Goal: Task Accomplishment & Management: Use online tool/utility

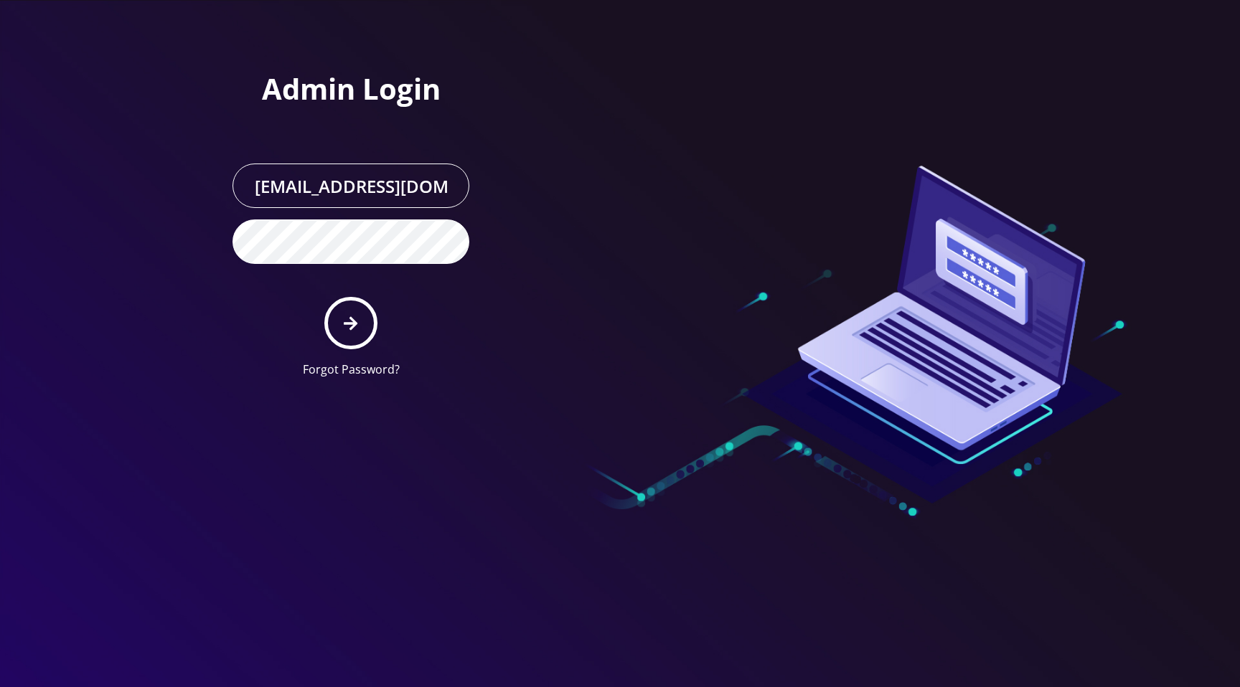
scroll to position [0, 29]
click at [349, 329] on icon "submit" at bounding box center [351, 324] width 14 height 16
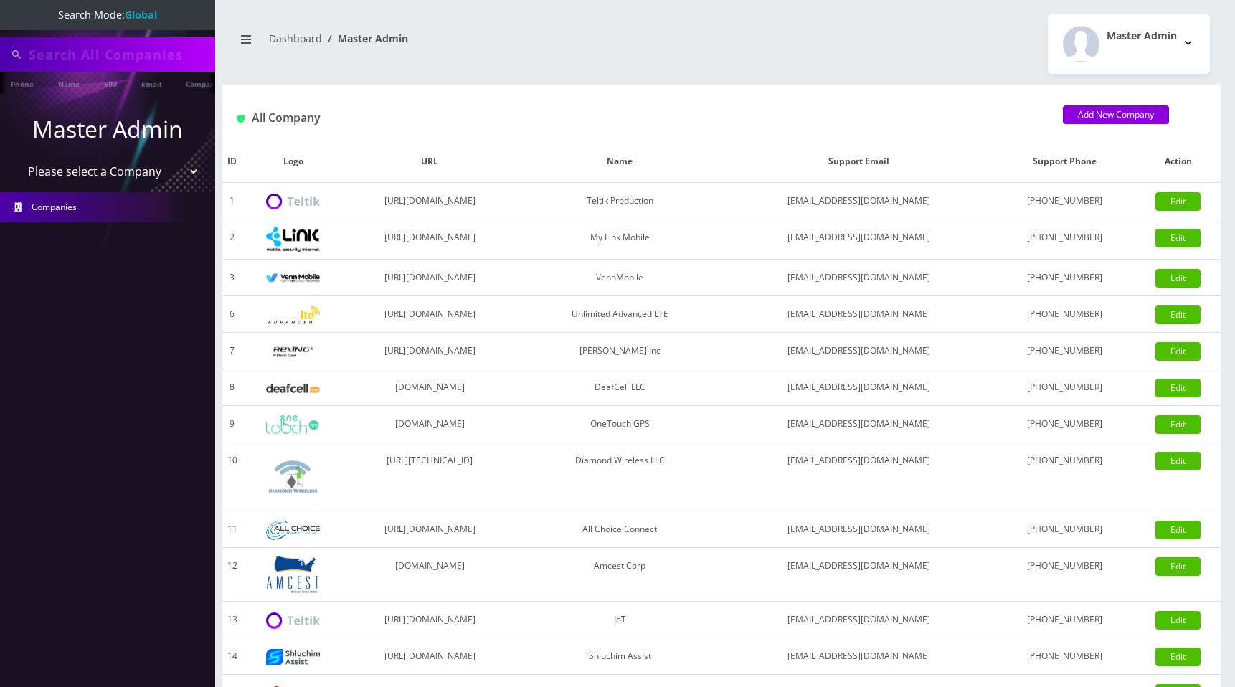
type input "[PERSON_NAME]"
click at [102, 171] on select "Please select a Company Teltik Production My Link Mobile VennMobile Unlimited A…" at bounding box center [107, 172] width 183 height 27
select select "13"
click at [16, 159] on select "Please select a Company Teltik Production My Link Mobile VennMobile Unlimited A…" at bounding box center [107, 172] width 183 height 27
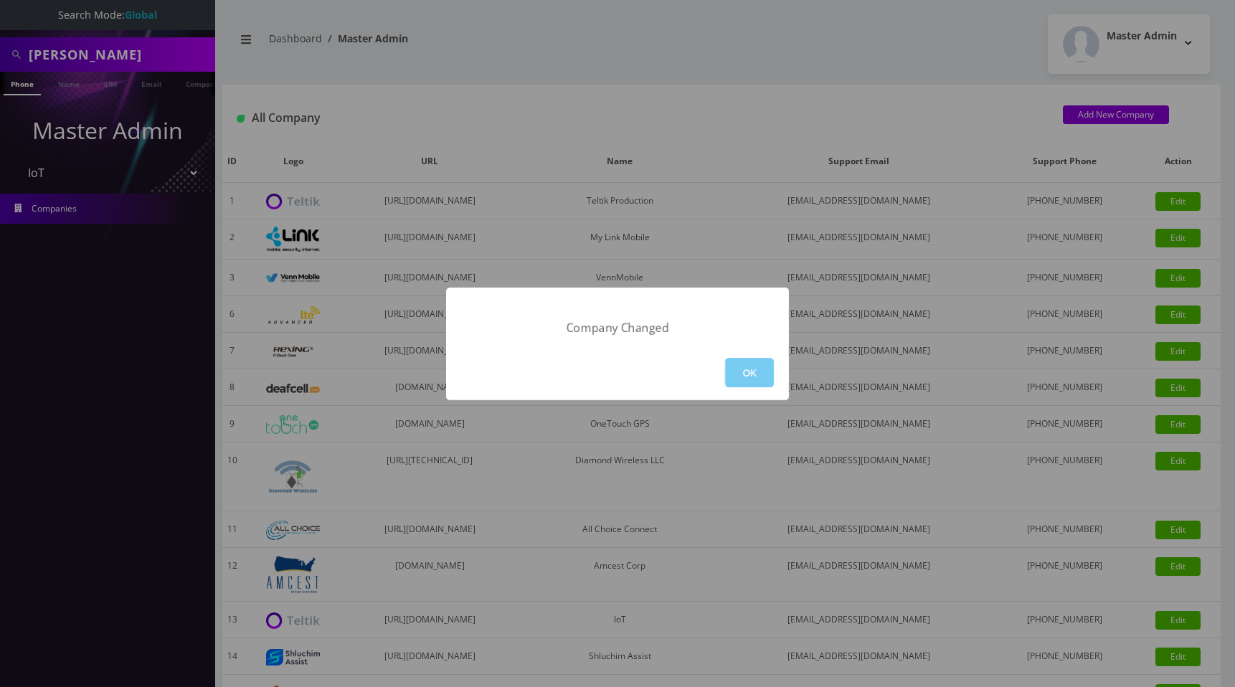
click at [743, 367] on button "OK" at bounding box center [749, 372] width 49 height 29
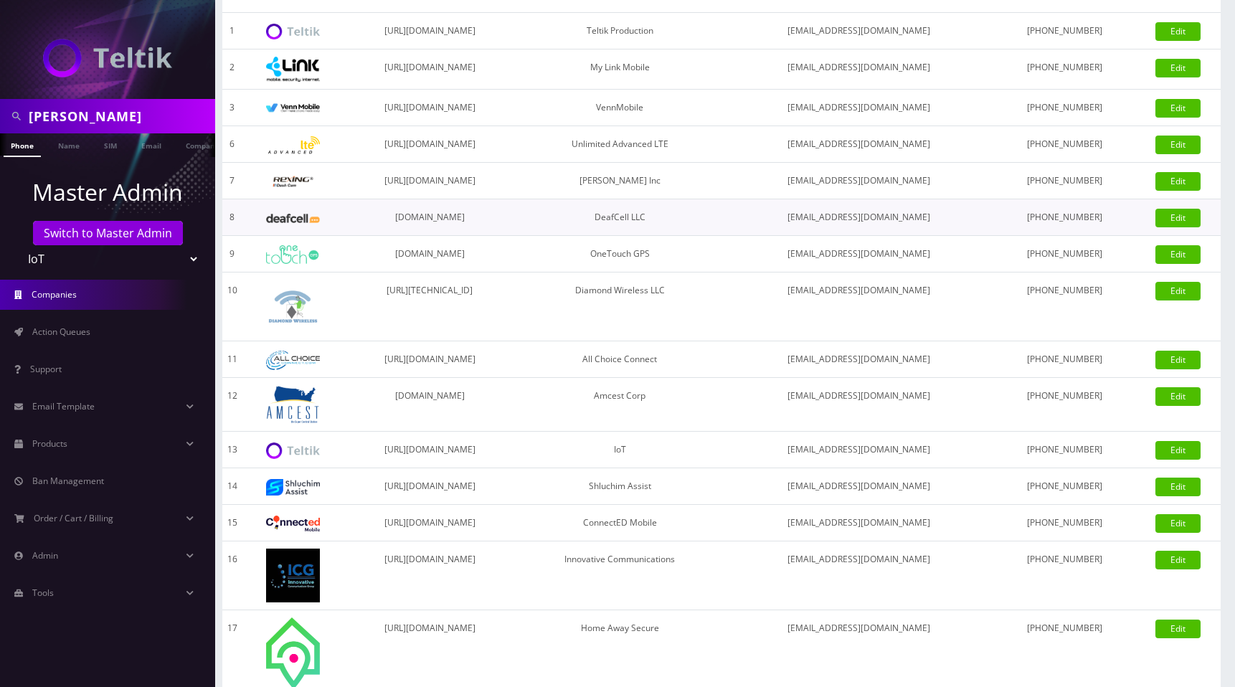
scroll to position [171, 0]
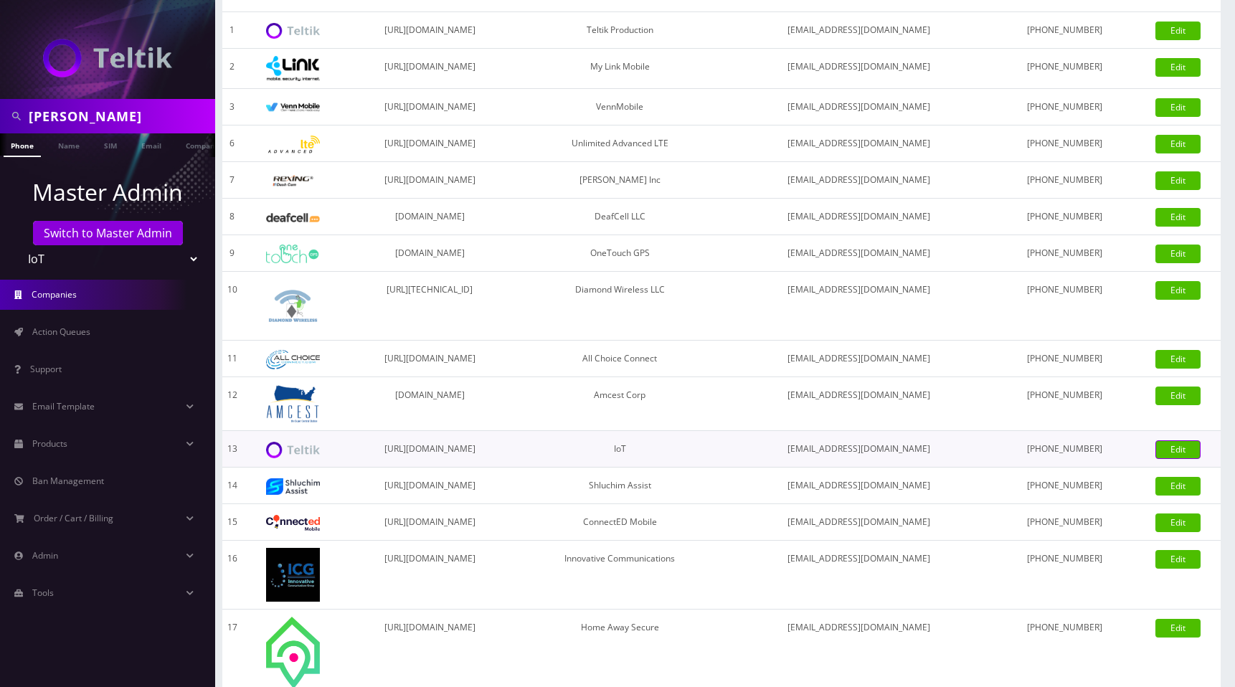
click at [1178, 451] on link "Edit" at bounding box center [1178, 449] width 45 height 19
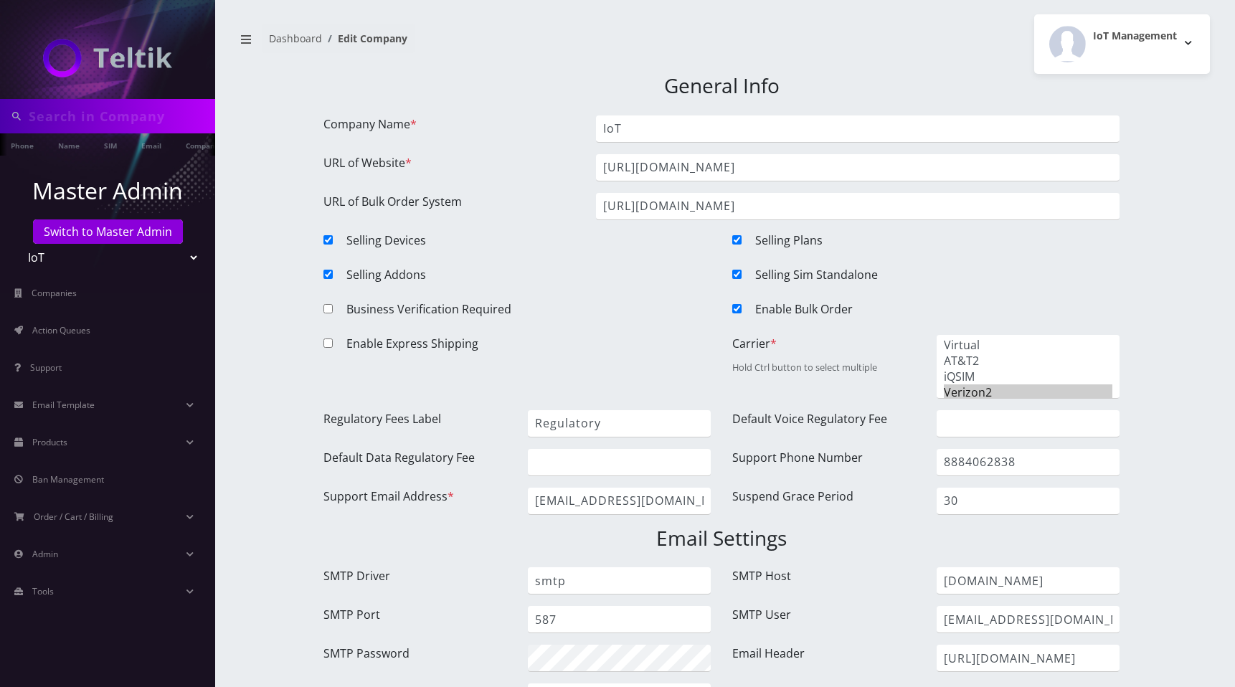
type input "[PERSON_NAME]"
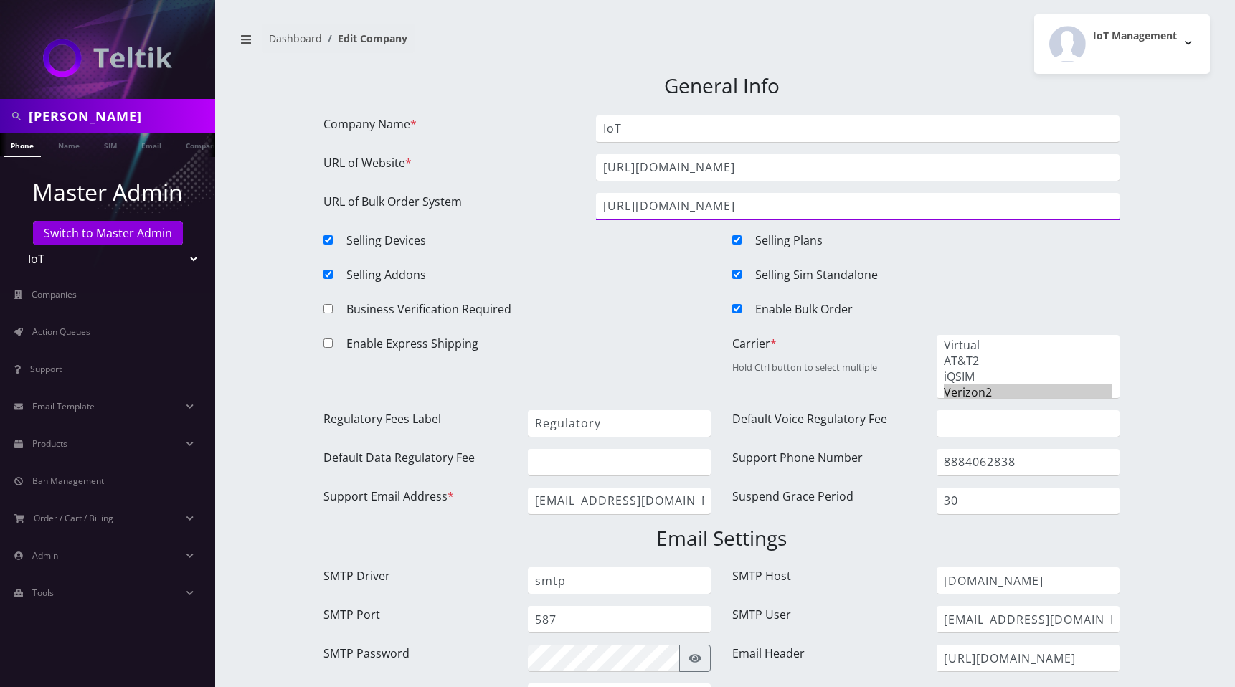
click at [847, 210] on input "https://iot-portal.britewireless.com" at bounding box center [858, 206] width 524 height 27
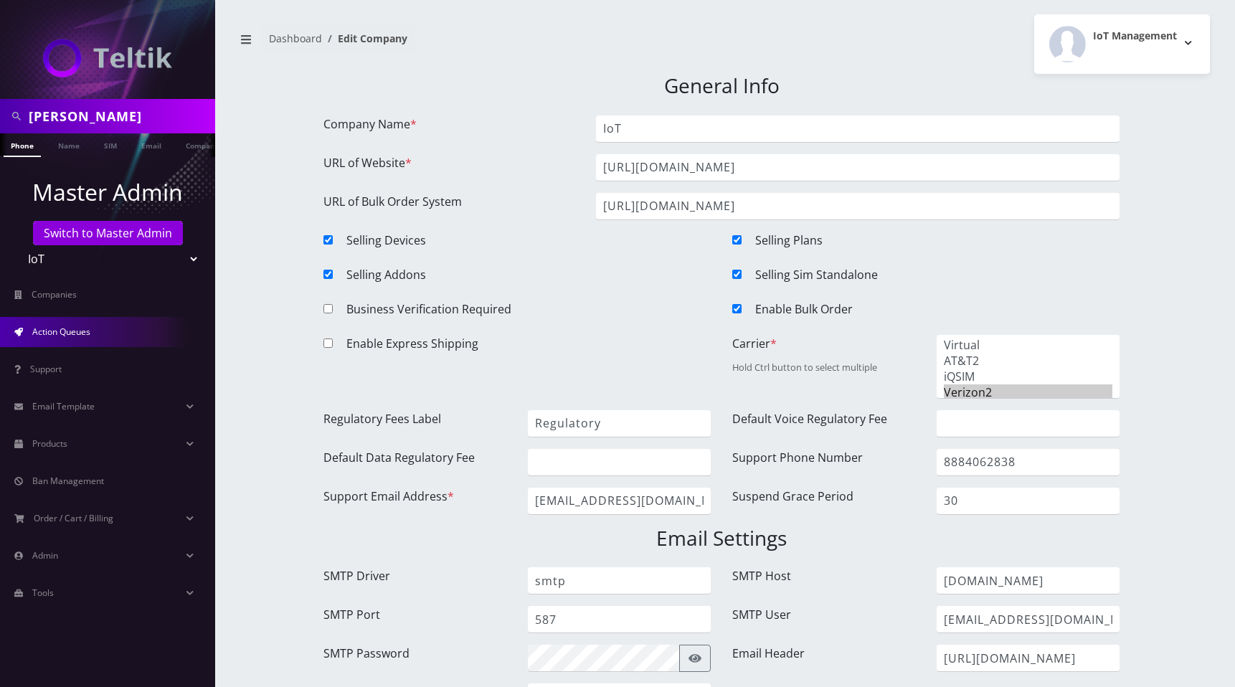
click at [106, 336] on link "Action Queues" at bounding box center [107, 332] width 215 height 30
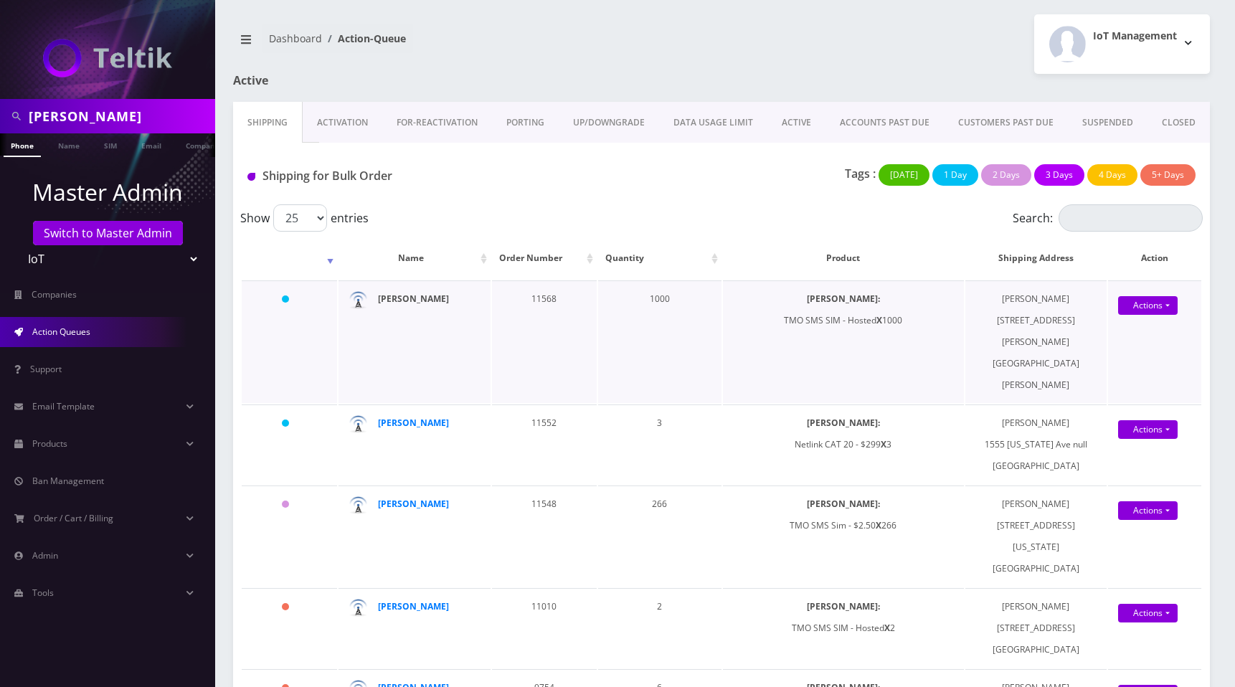
click at [405, 299] on strong "[PERSON_NAME]" at bounding box center [413, 299] width 71 height 12
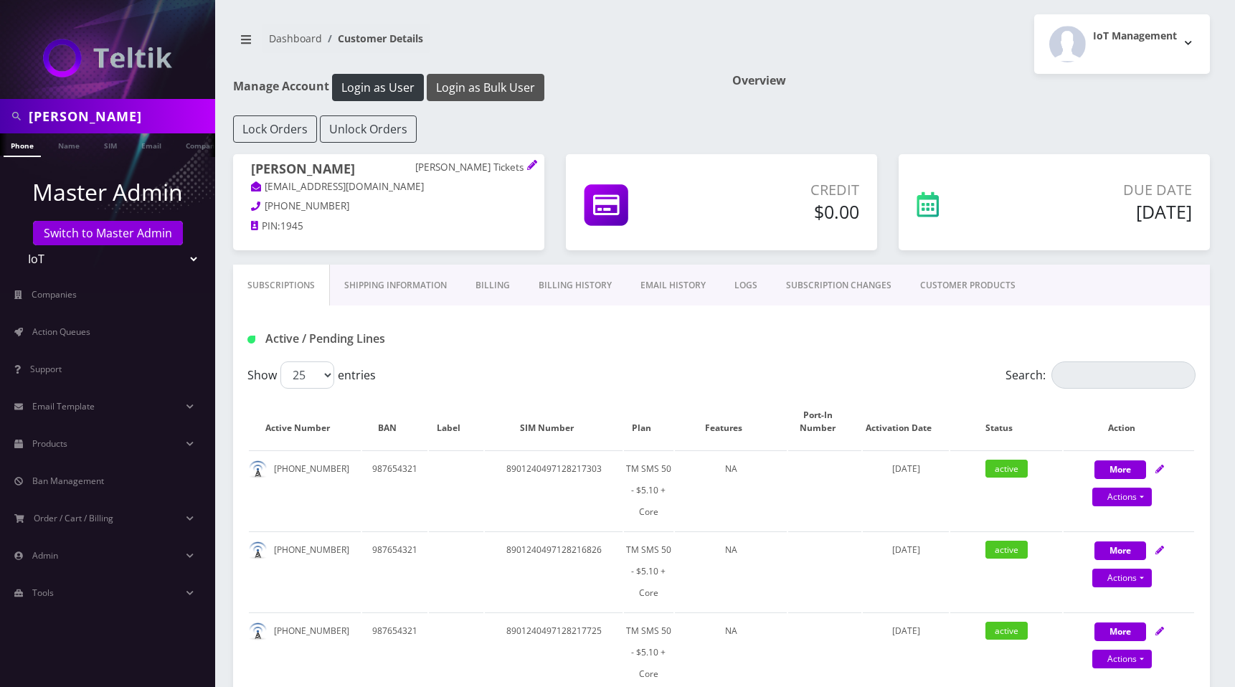
click at [504, 90] on button "Login as Bulk User" at bounding box center [486, 87] width 118 height 27
click at [90, 342] on link "Action Queues" at bounding box center [107, 332] width 215 height 30
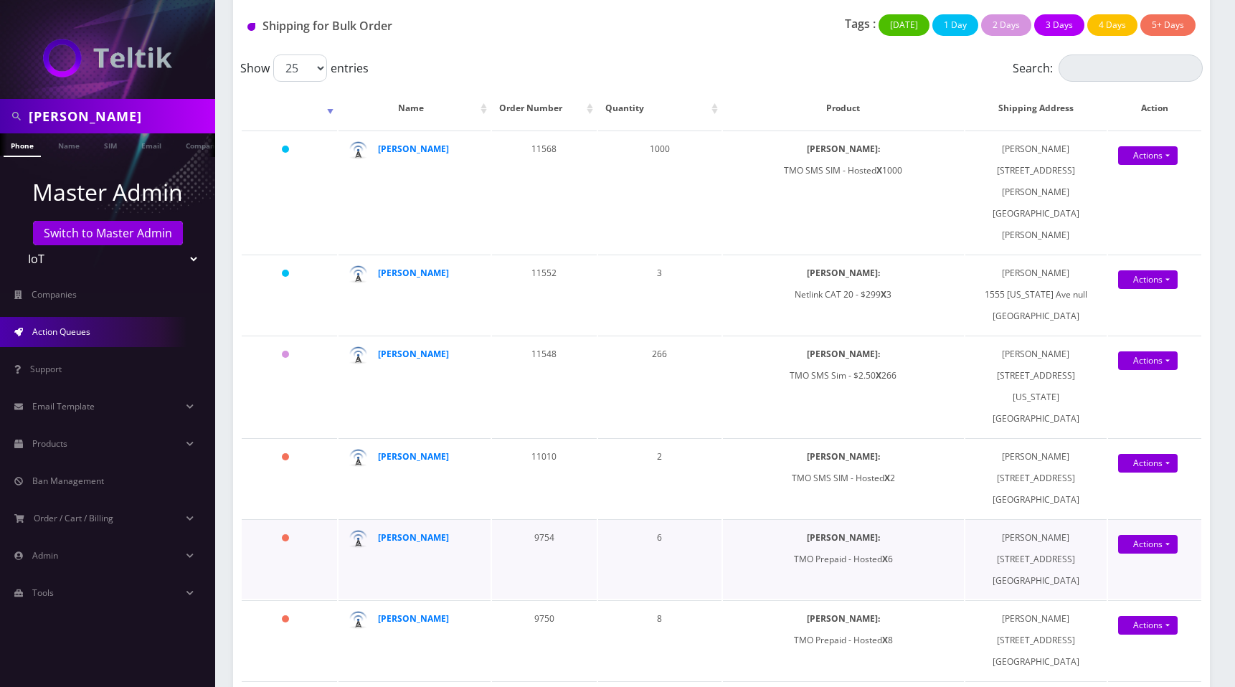
scroll to position [157, 0]
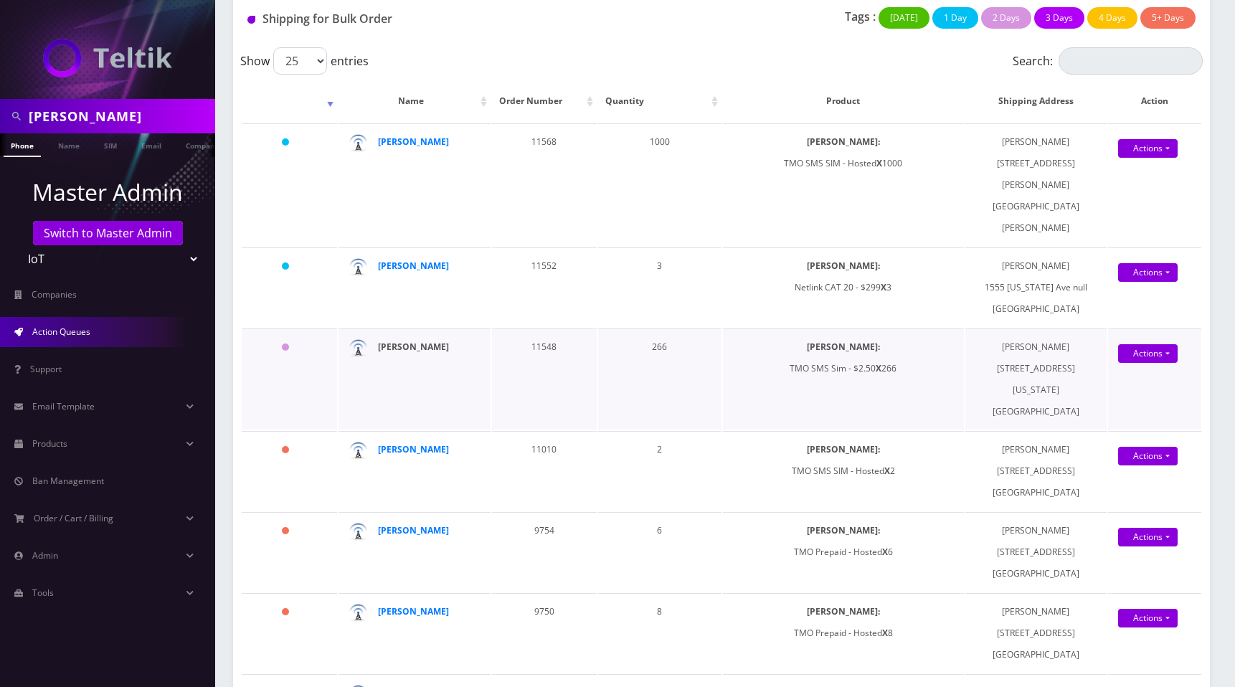
click at [421, 341] on strong "[PERSON_NAME]" at bounding box center [413, 347] width 71 height 12
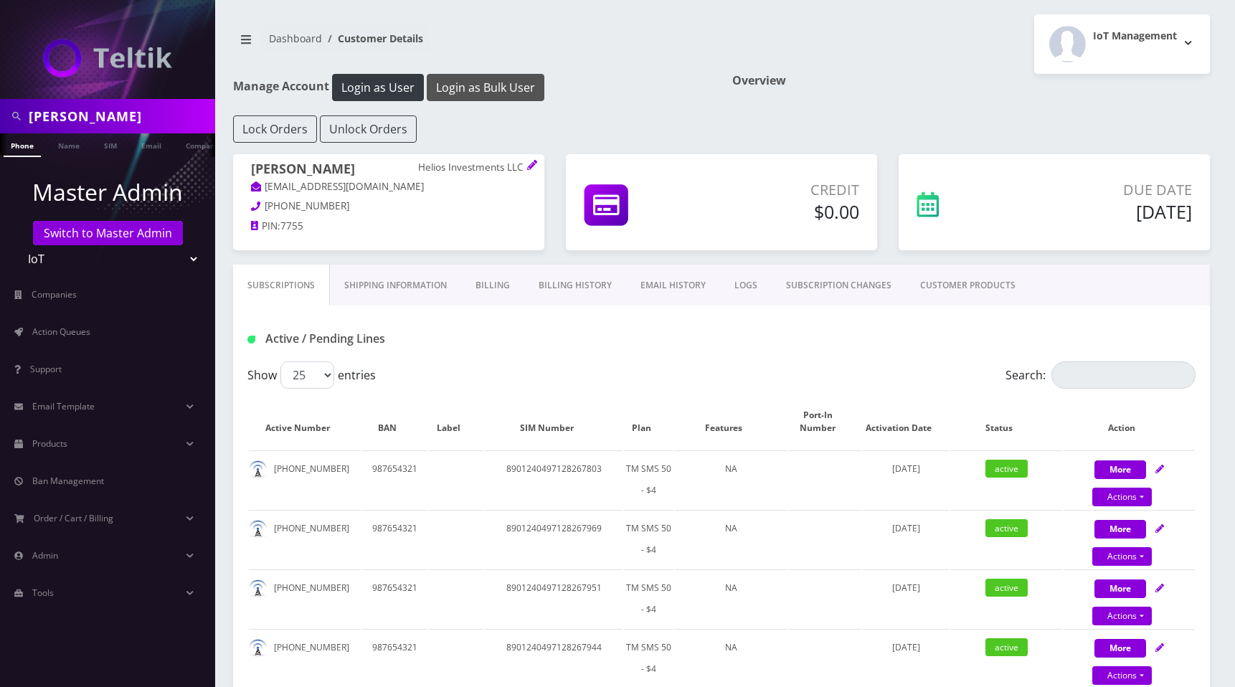
click at [493, 87] on button "Login as Bulk User" at bounding box center [486, 87] width 118 height 27
